Goal: Browse casually: Explore the website without a specific task or goal

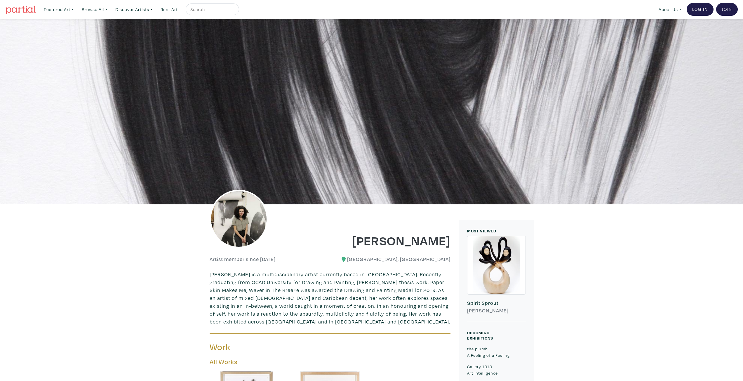
drag, startPoint x: 54, startPoint y: 226, endPoint x: 57, endPoint y: 227, distance: 3.0
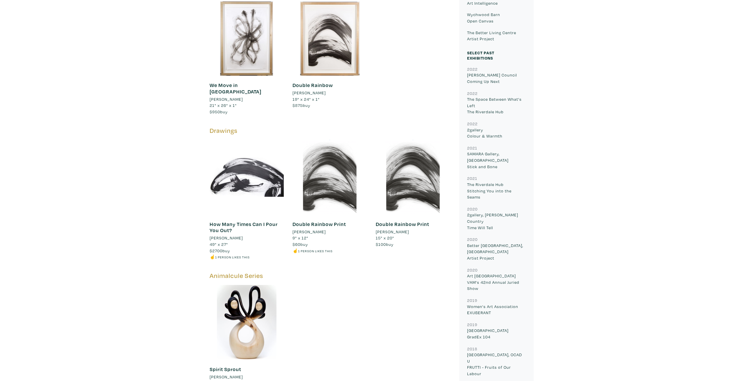
scroll to position [379, 0]
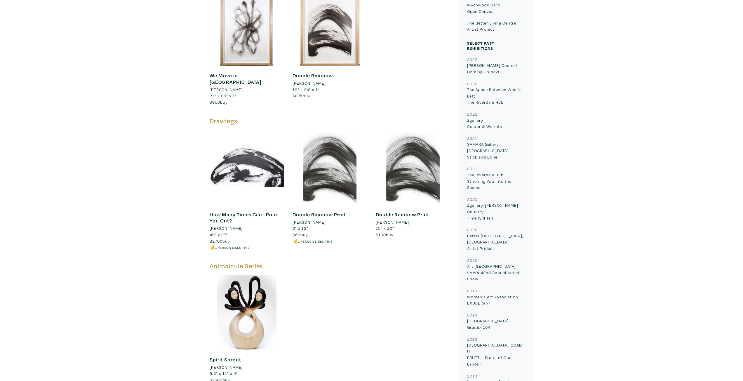
drag, startPoint x: 146, startPoint y: 237, endPoint x: 146, endPoint y: 233, distance: 3.6
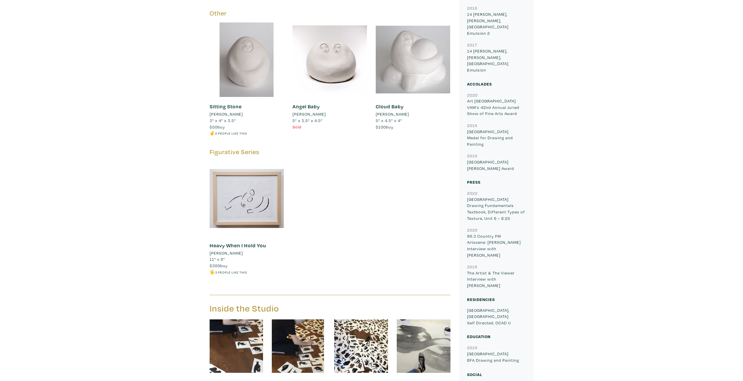
scroll to position [788, 0]
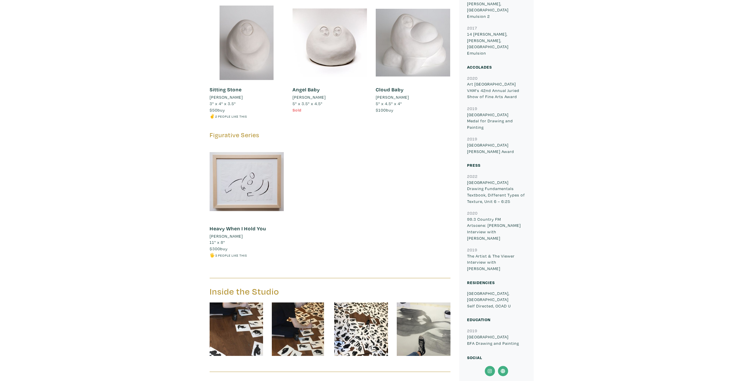
click at [151, 188] on div "[PERSON_NAME] Artist member since [DATE] [GEOGRAPHIC_DATA], [GEOGRAPHIC_DATA] […" at bounding box center [371, 39] width 734 height 1246
click at [135, 182] on div "[PERSON_NAME] Artist member since [DATE] [GEOGRAPHIC_DATA], [GEOGRAPHIC_DATA] […" at bounding box center [371, 39] width 734 height 1246
click at [130, 172] on div "[PERSON_NAME] Artist member since [DATE] [GEOGRAPHIC_DATA], [GEOGRAPHIC_DATA] […" at bounding box center [371, 39] width 734 height 1246
click at [130, 166] on div "[PERSON_NAME] Artist member since [DATE] [GEOGRAPHIC_DATA], [GEOGRAPHIC_DATA] […" at bounding box center [371, 39] width 734 height 1246
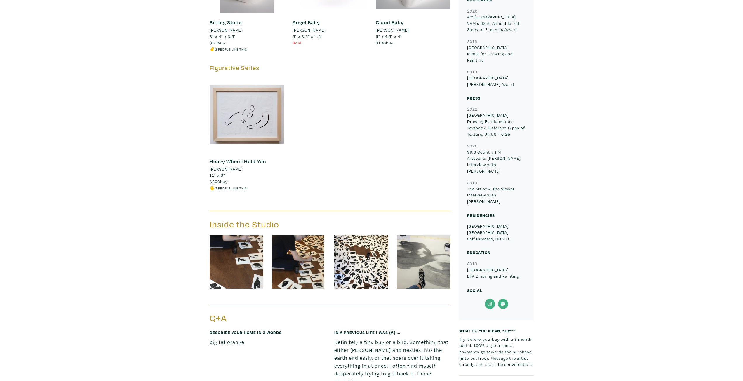
scroll to position [1021, 0]
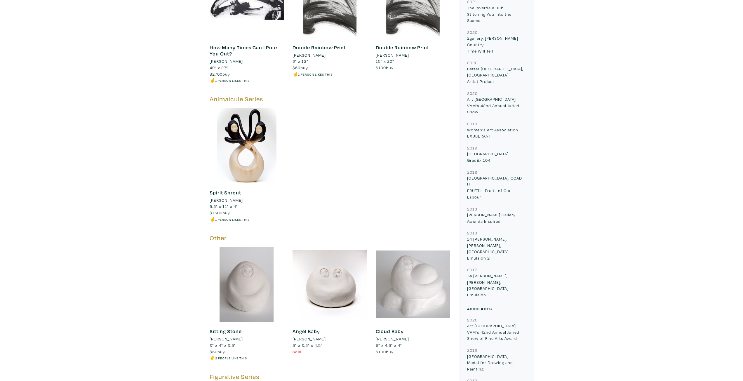
scroll to position [515, 0]
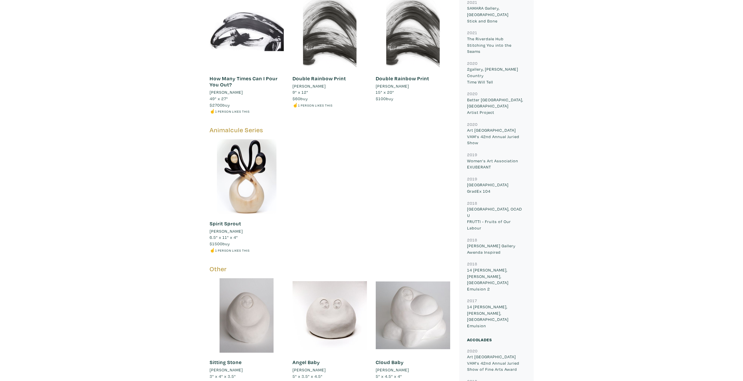
click at [127, 167] on div "[PERSON_NAME] Artist member since [DATE] [GEOGRAPHIC_DATA], [GEOGRAPHIC_DATA] […" at bounding box center [371, 312] width 734 height 1246
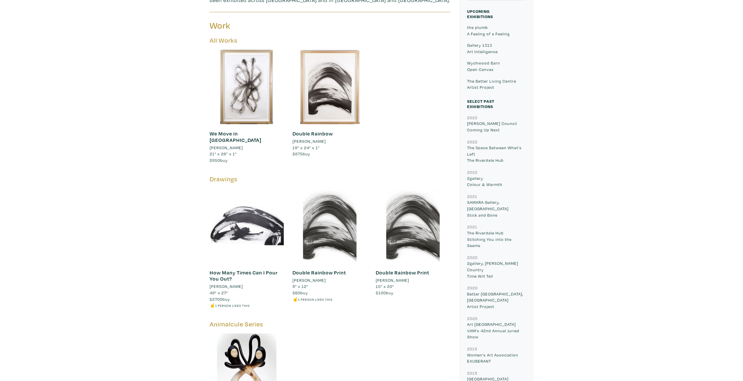
scroll to position [311, 0]
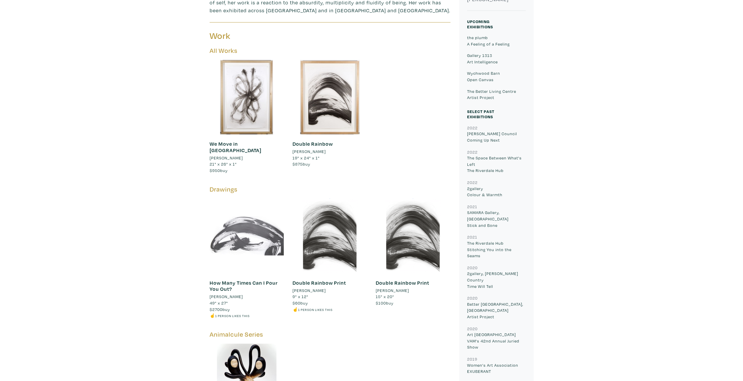
click at [241, 233] on div at bounding box center [247, 235] width 74 height 74
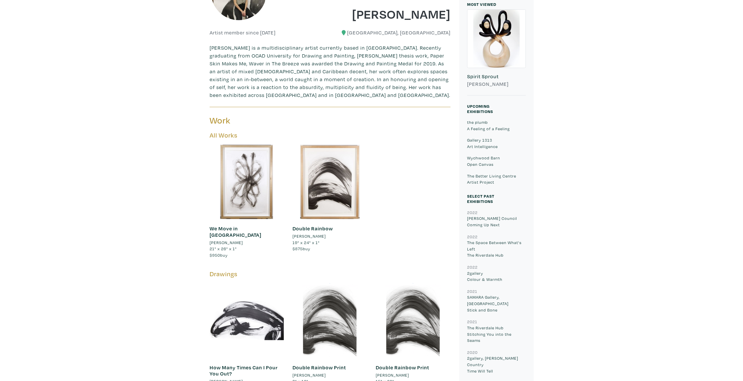
scroll to position [194, 0]
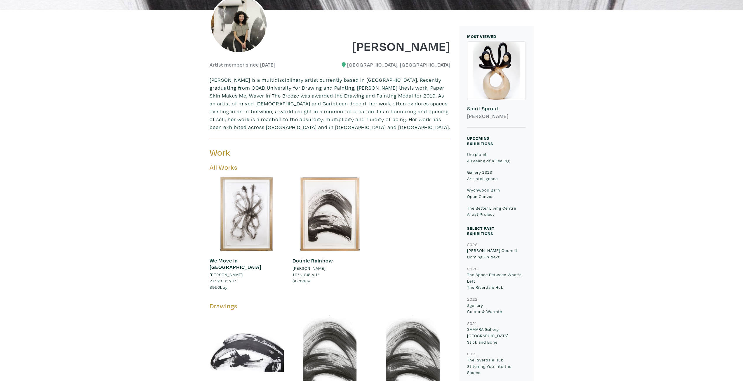
click at [218, 155] on h3 "Work" at bounding box center [268, 152] width 116 height 11
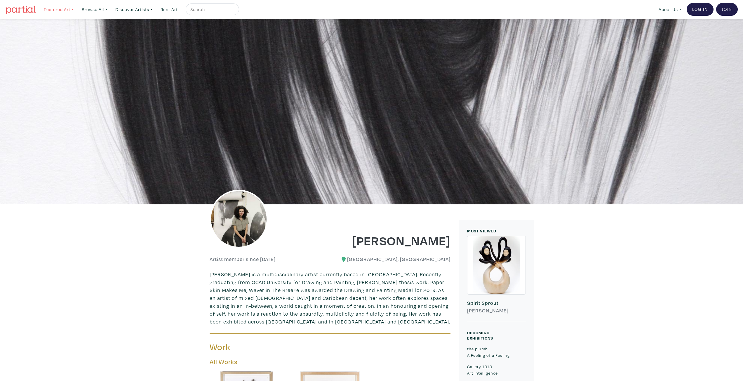
click at [68, 8] on link "Featured Art" at bounding box center [58, 10] width 35 height 12
click at [70, 54] on link "The Minimalist" at bounding box center [71, 53] width 48 height 5
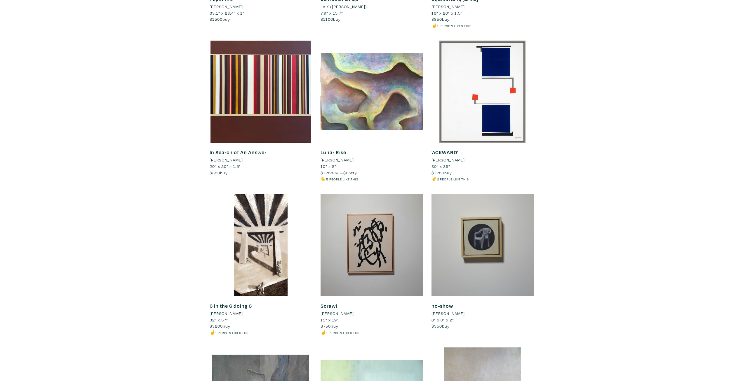
scroll to position [678, 0]
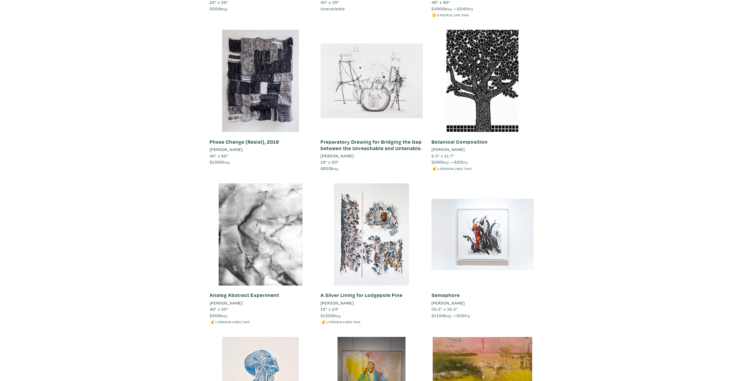
scroll to position [1320, 0]
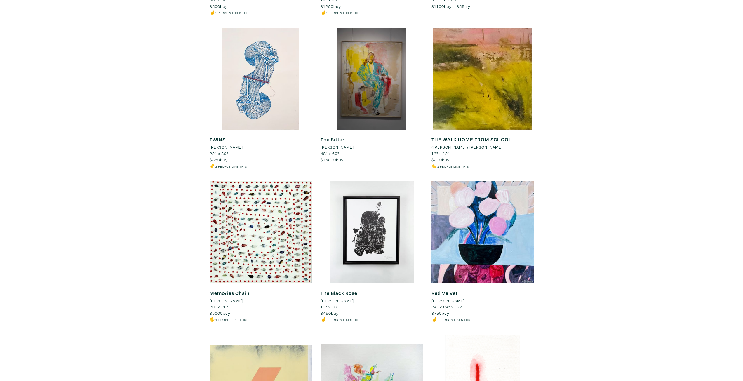
scroll to position [1553, 0]
